Goal: Task Accomplishment & Management: Manage account settings

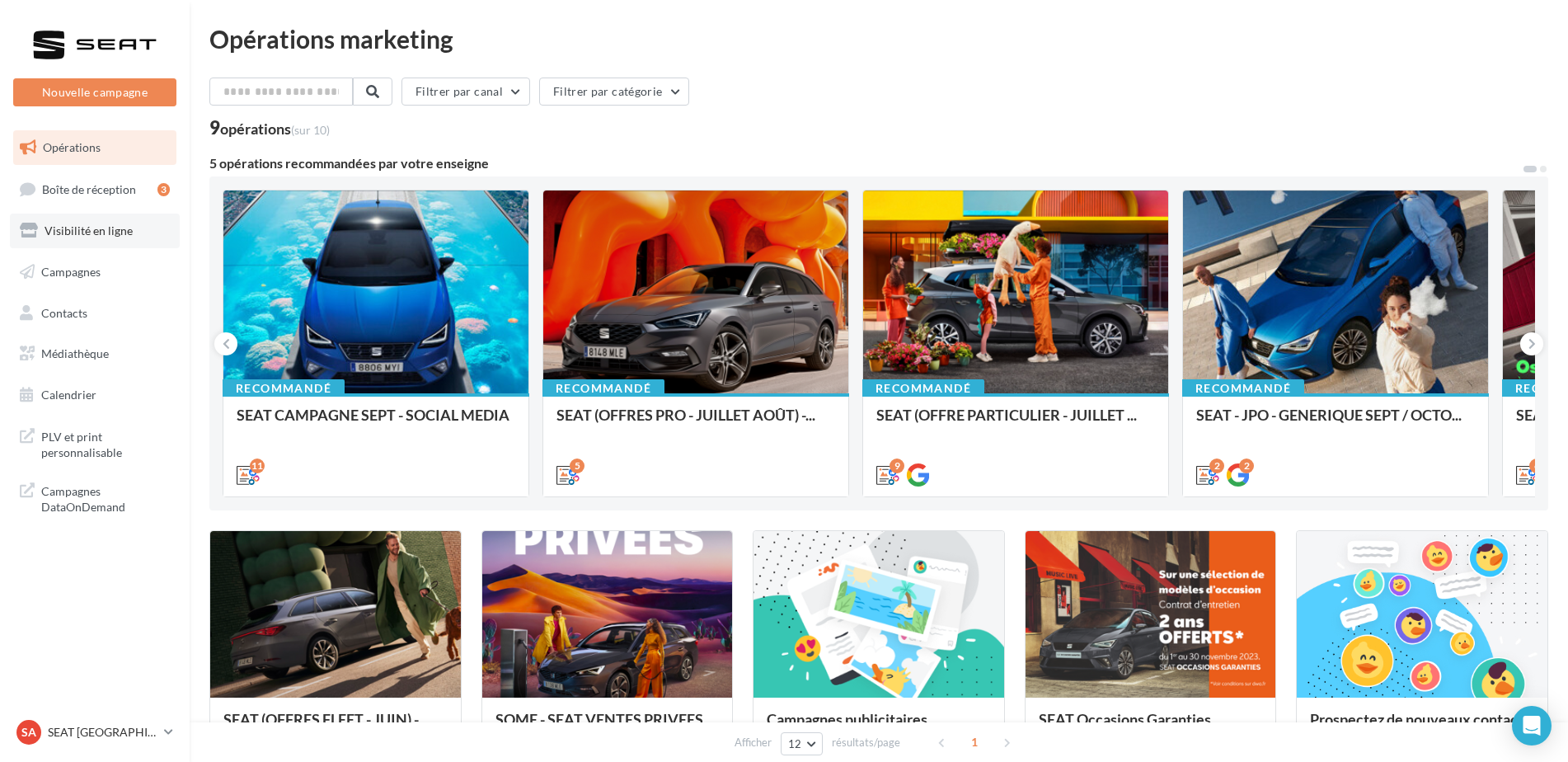
click at [83, 240] on link "Visibilité en ligne" at bounding box center [95, 231] width 170 height 35
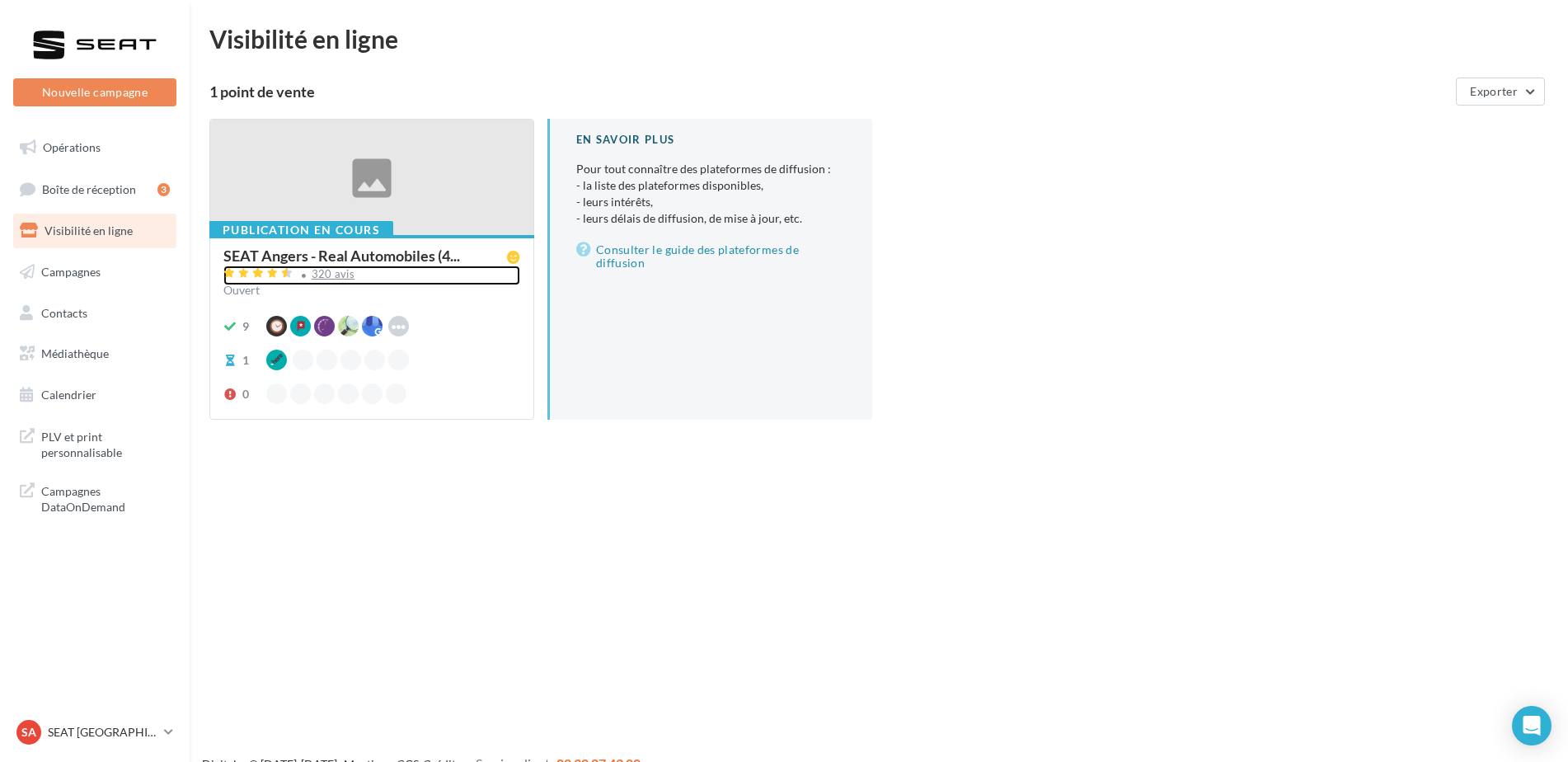
click at [329, 275] on div "320 avis" at bounding box center [333, 274] width 44 height 11
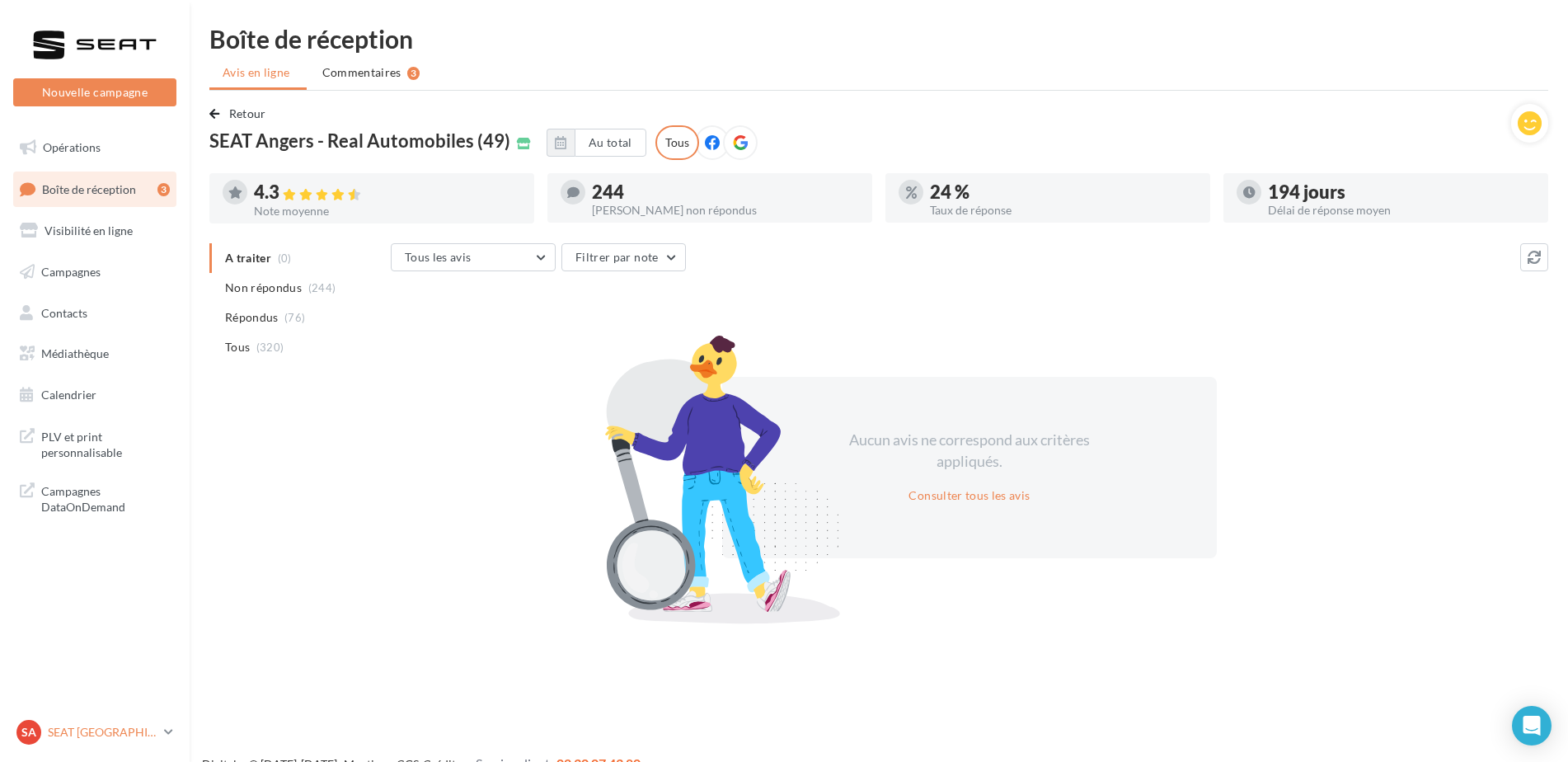
click at [119, 734] on p "SEAT [GEOGRAPHIC_DATA]" at bounding box center [103, 732] width 110 height 17
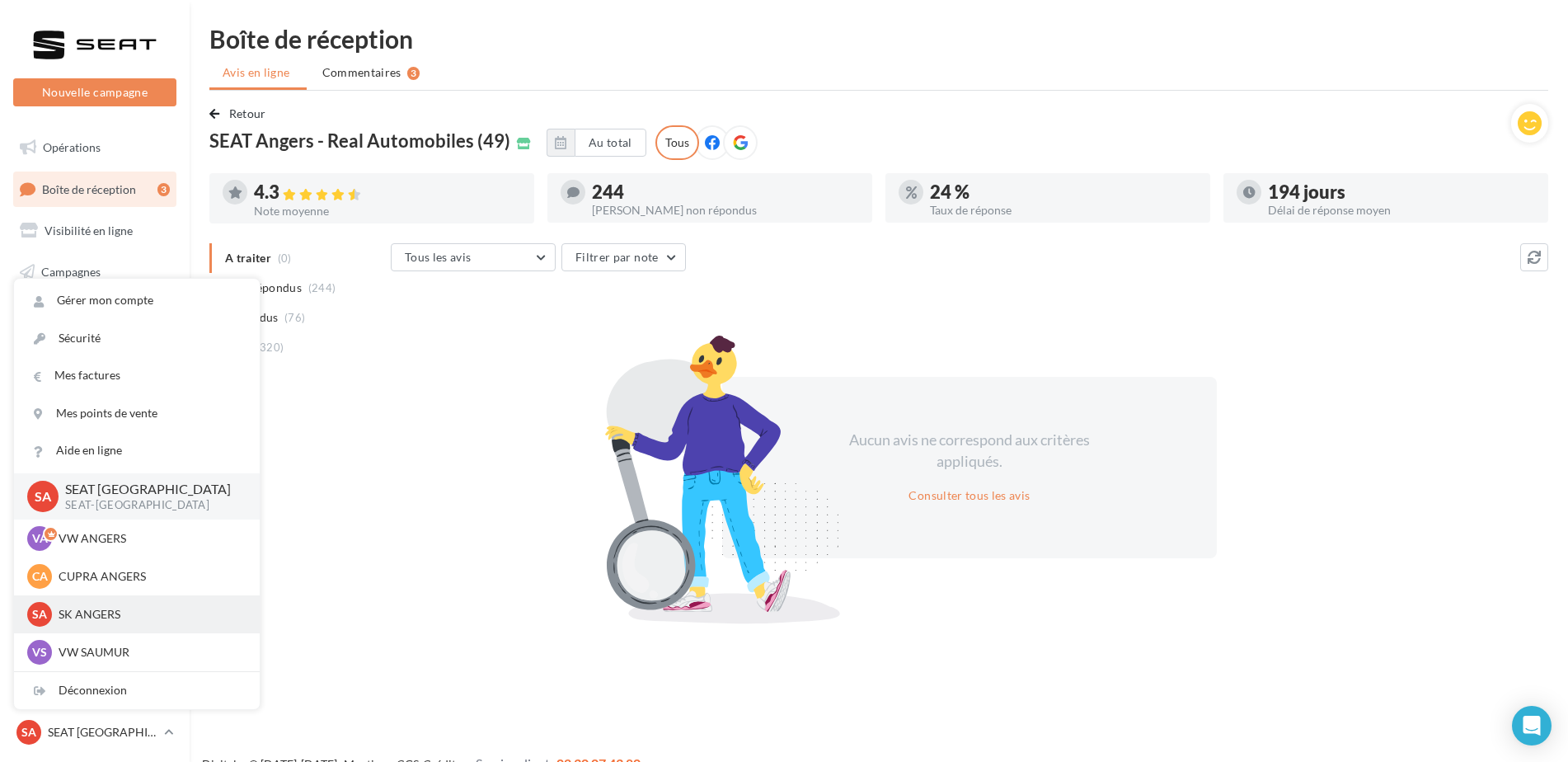
click at [97, 623] on p "SK ANGERS" at bounding box center [150, 614] width 182 height 17
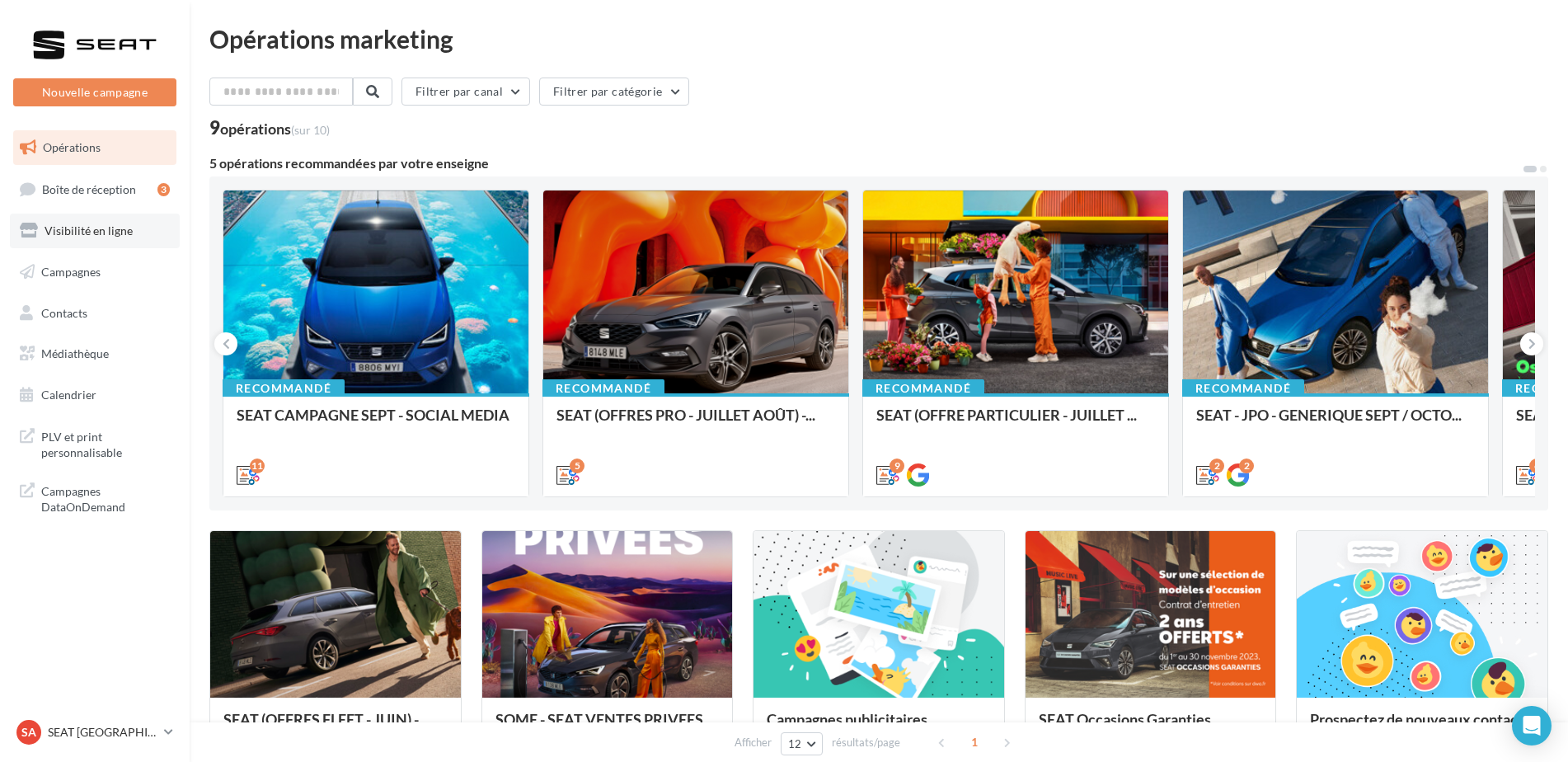
click at [69, 245] on link "Visibilité en ligne" at bounding box center [95, 231] width 170 height 35
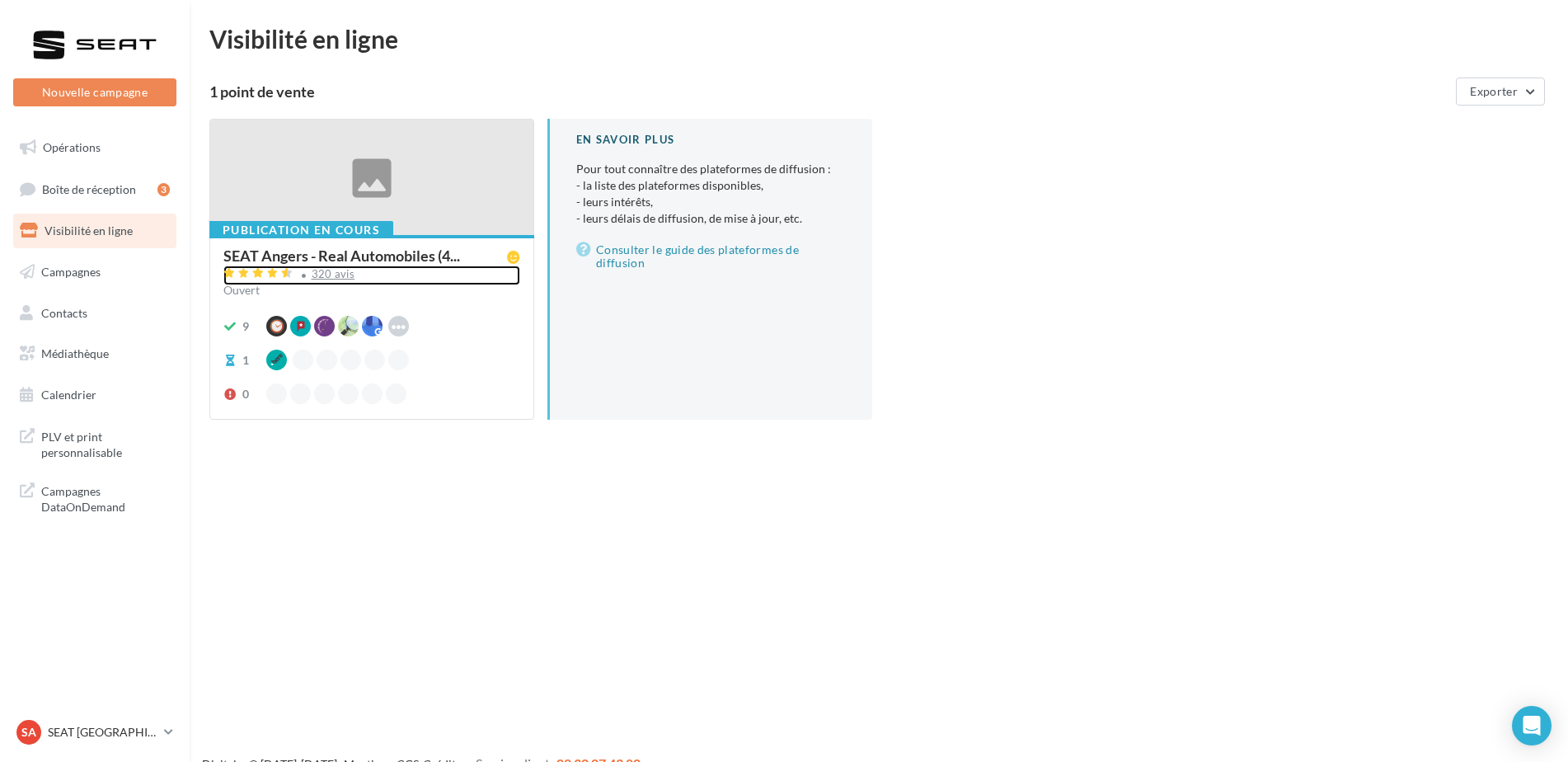
click at [329, 273] on div "320 avis" at bounding box center [333, 274] width 44 height 11
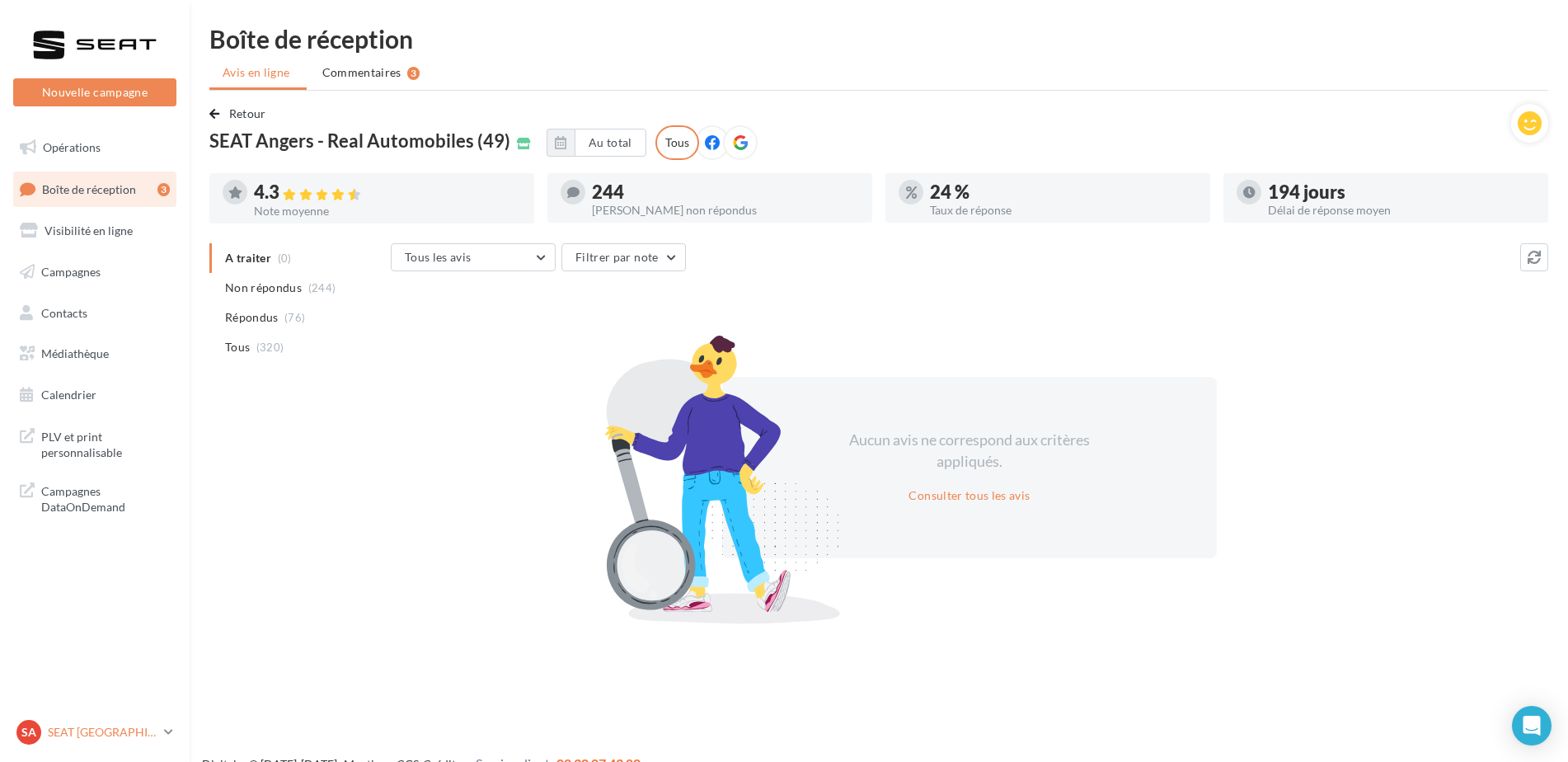
click at [78, 741] on div "SA SEAT ANGERS SEAT-ANGERS" at bounding box center [87, 732] width 141 height 25
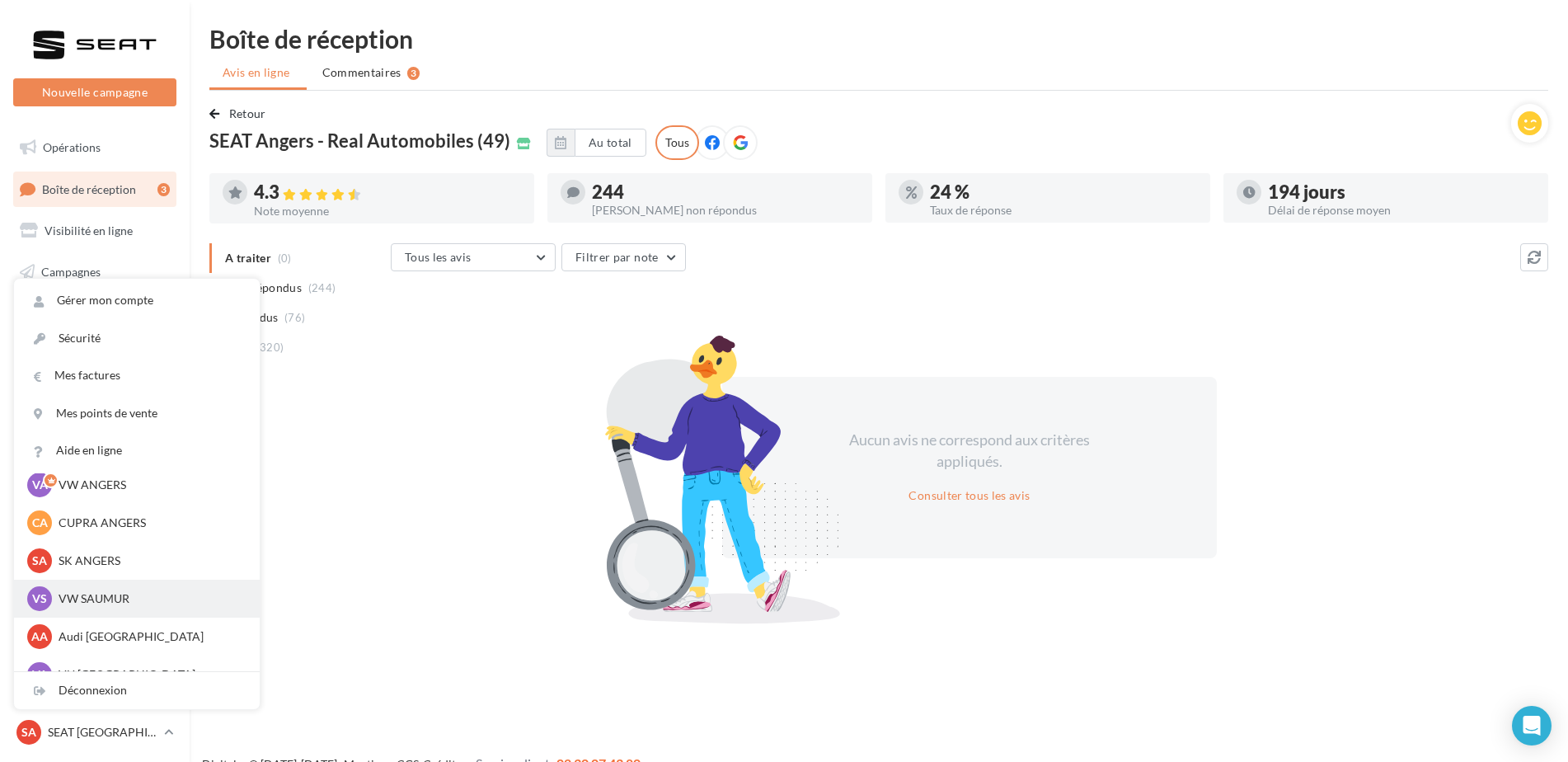
scroll to position [83, 0]
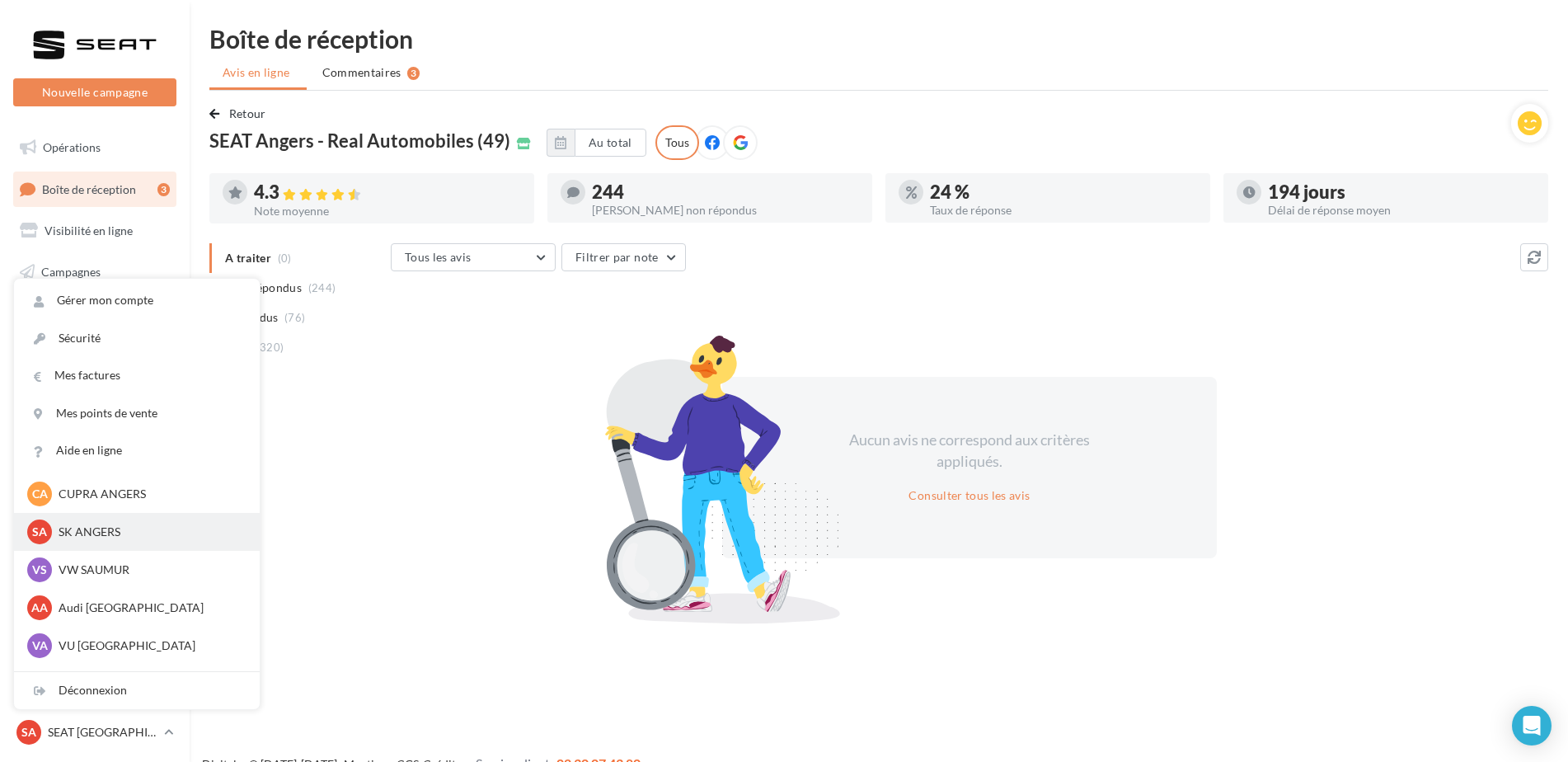
click at [121, 532] on p "SK ANGERS" at bounding box center [150, 532] width 182 height 17
